Goal: Entertainment & Leisure: Consume media (video, audio)

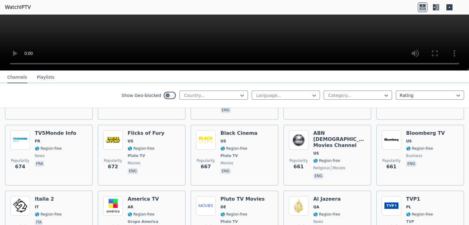
scroll to position [1521, 0]
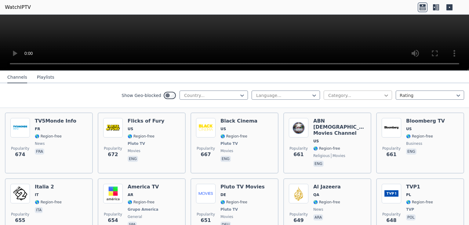
click at [383, 96] on icon at bounding box center [386, 95] width 6 height 6
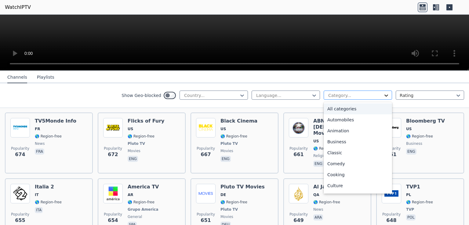
click at [383, 94] on icon at bounding box center [386, 95] width 6 height 6
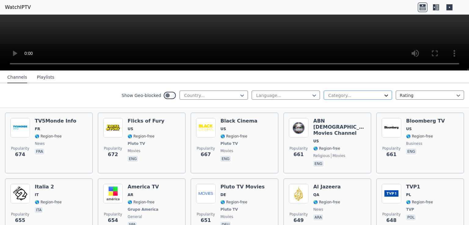
scroll to position [1639, 0]
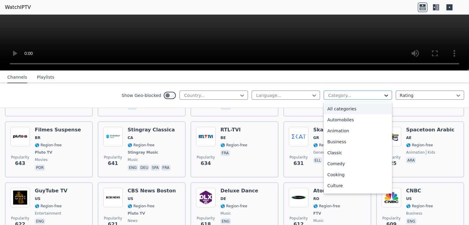
click at [383, 94] on icon at bounding box center [386, 95] width 6 height 6
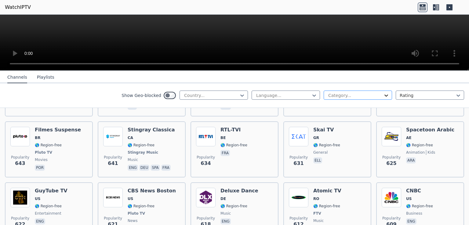
click at [383, 94] on icon at bounding box center [386, 95] width 6 height 6
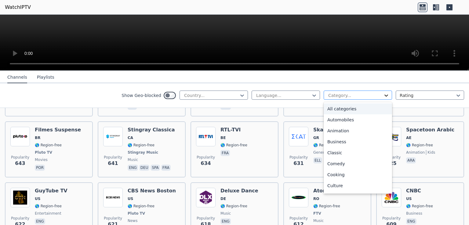
click at [384, 96] on icon at bounding box center [386, 96] width 4 height 2
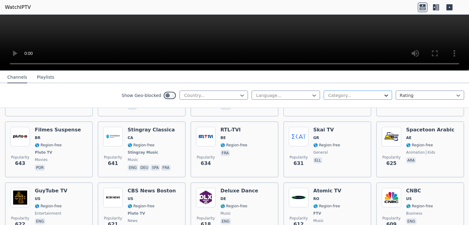
click at [384, 96] on icon at bounding box center [386, 96] width 4 height 2
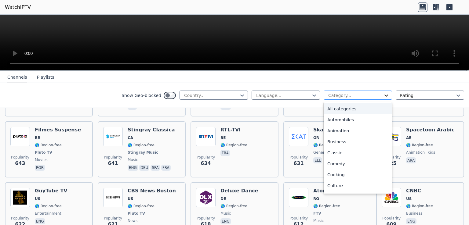
click at [384, 96] on icon at bounding box center [386, 96] width 4 height 2
click at [383, 96] on icon at bounding box center [386, 95] width 6 height 6
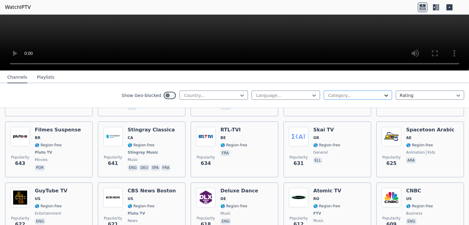
click at [383, 96] on icon at bounding box center [386, 95] width 6 height 6
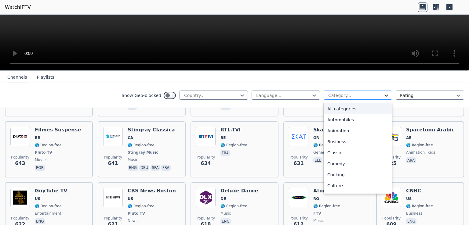
click at [383, 96] on icon at bounding box center [386, 95] width 6 height 6
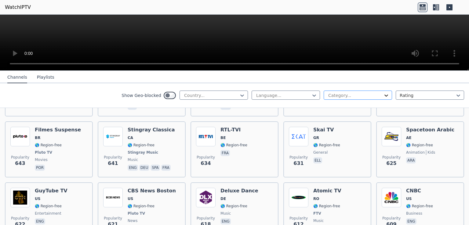
click at [383, 96] on icon at bounding box center [386, 95] width 6 height 6
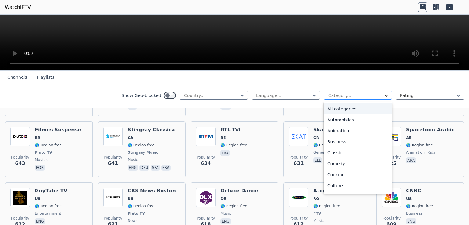
click at [383, 96] on icon at bounding box center [386, 95] width 6 height 6
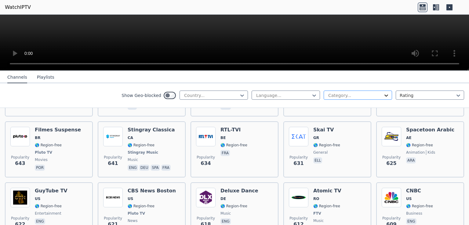
click at [383, 96] on icon at bounding box center [386, 95] width 6 height 6
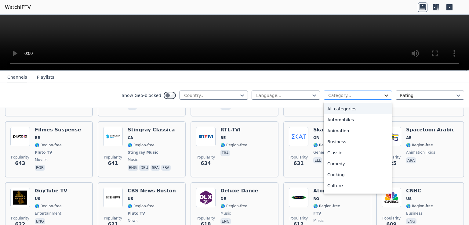
click at [383, 96] on icon at bounding box center [386, 95] width 6 height 6
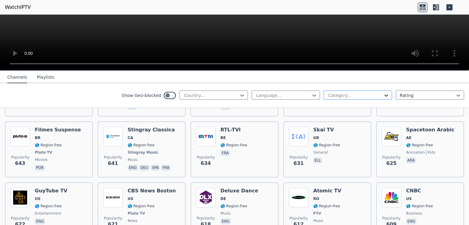
click at [383, 96] on icon at bounding box center [386, 95] width 6 height 6
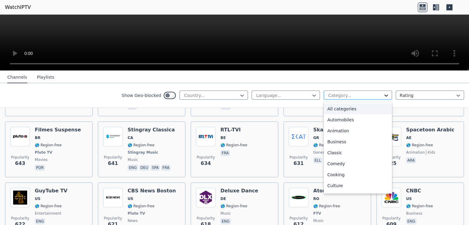
click at [383, 96] on icon at bounding box center [386, 95] width 6 height 6
click at [384, 96] on icon at bounding box center [386, 96] width 4 height 2
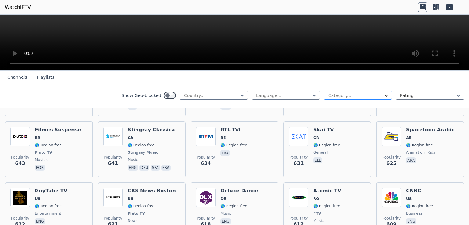
click at [384, 96] on icon at bounding box center [386, 96] width 4 height 2
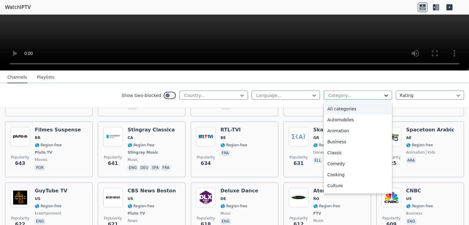
click at [384, 96] on icon at bounding box center [386, 96] width 4 height 2
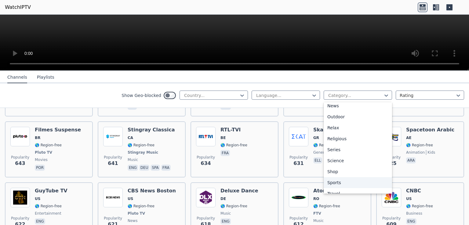
click at [328, 181] on div "Sports" at bounding box center [358, 182] width 68 height 11
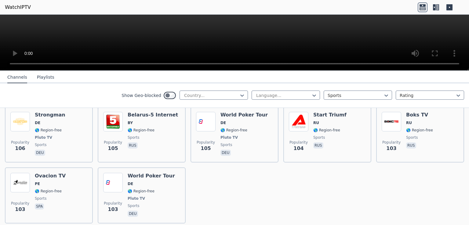
scroll to position [1355, 0]
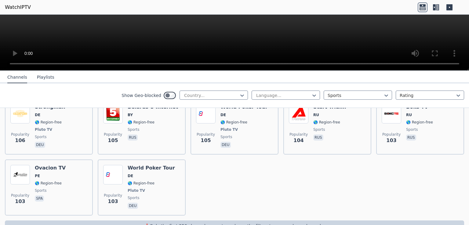
click at [315, 28] on video at bounding box center [234, 43] width 469 height 56
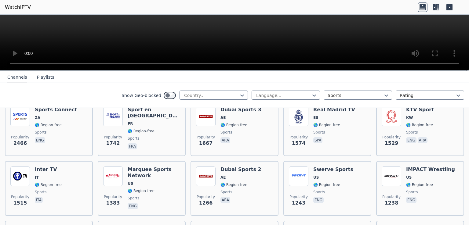
scroll to position [151, 0]
